Goal: Find specific page/section: Find specific page/section

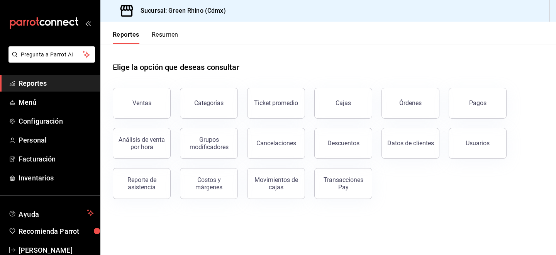
click at [142, 122] on div "Análisis de venta por hora" at bounding box center [136, 138] width 67 height 40
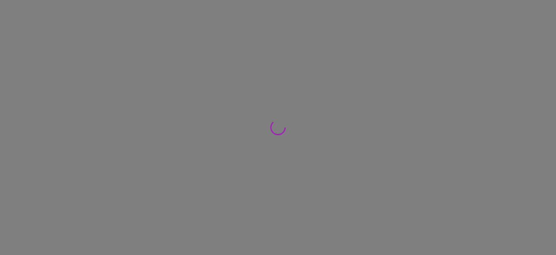
click at [144, 110] on div at bounding box center [278, 127] width 556 height 255
